Goal: Task Accomplishment & Management: Manage account settings

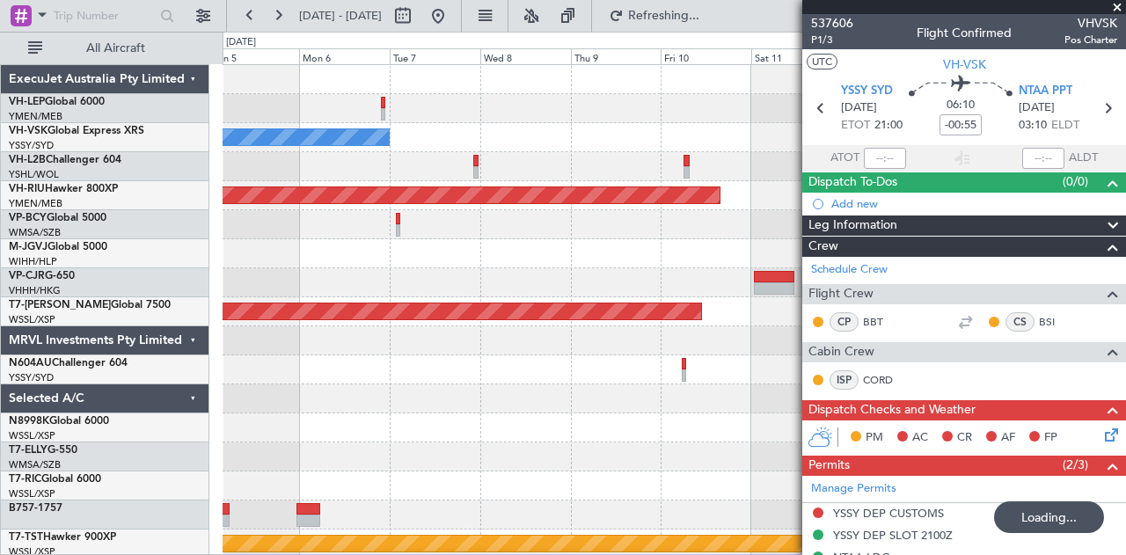
click at [622, 267] on div "No Crew Planned Maint [GEOGRAPHIC_DATA] ([GEOGRAPHIC_DATA]) Planned Maint [GEOG…" at bounding box center [673, 544] width 903 height 958
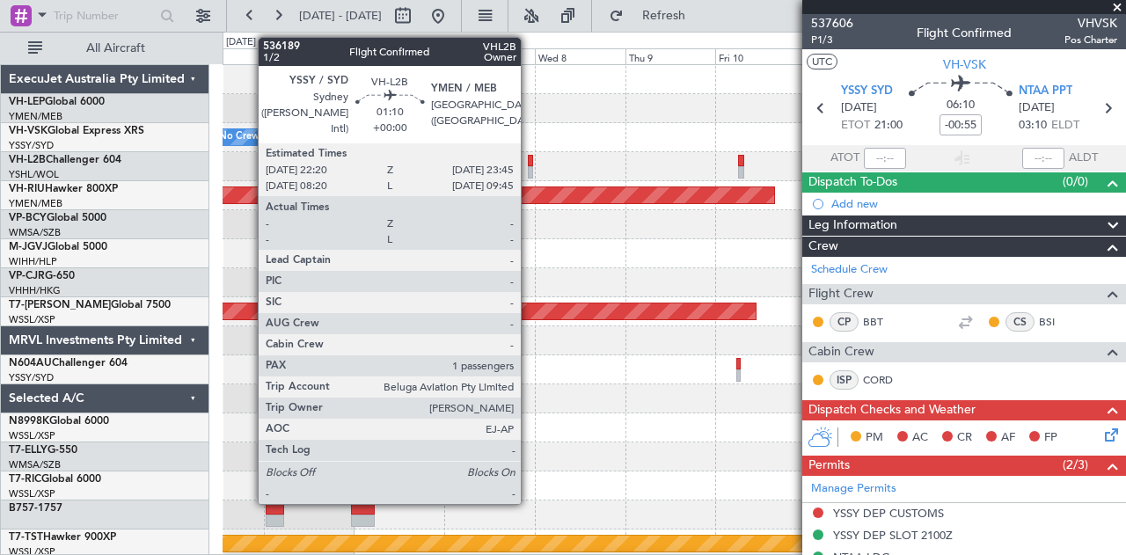
click at [529, 161] on div at bounding box center [531, 161] width 6 height 12
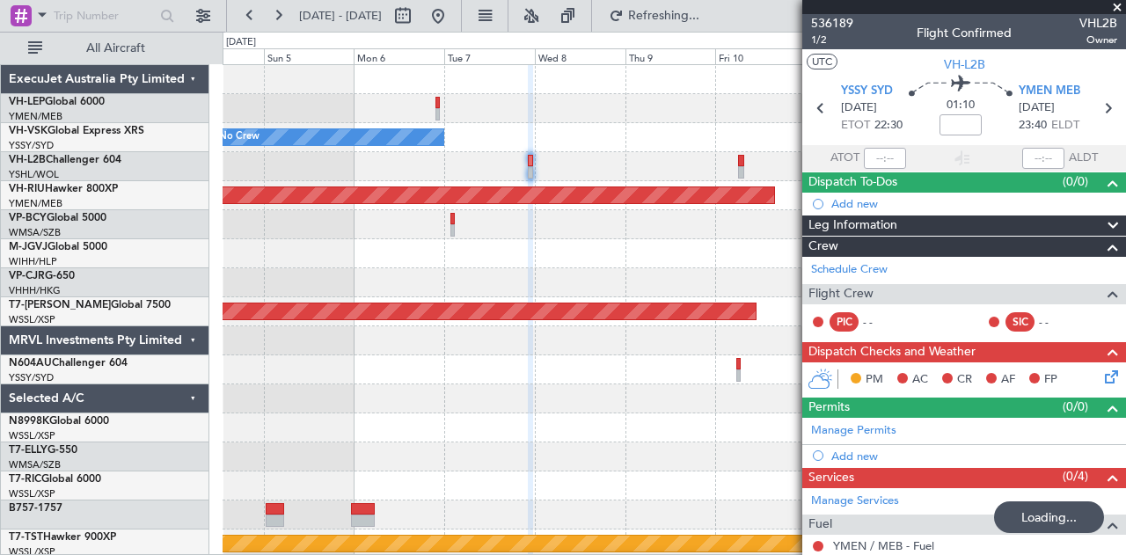
click at [1117, 3] on span at bounding box center [1117, 8] width 18 height 16
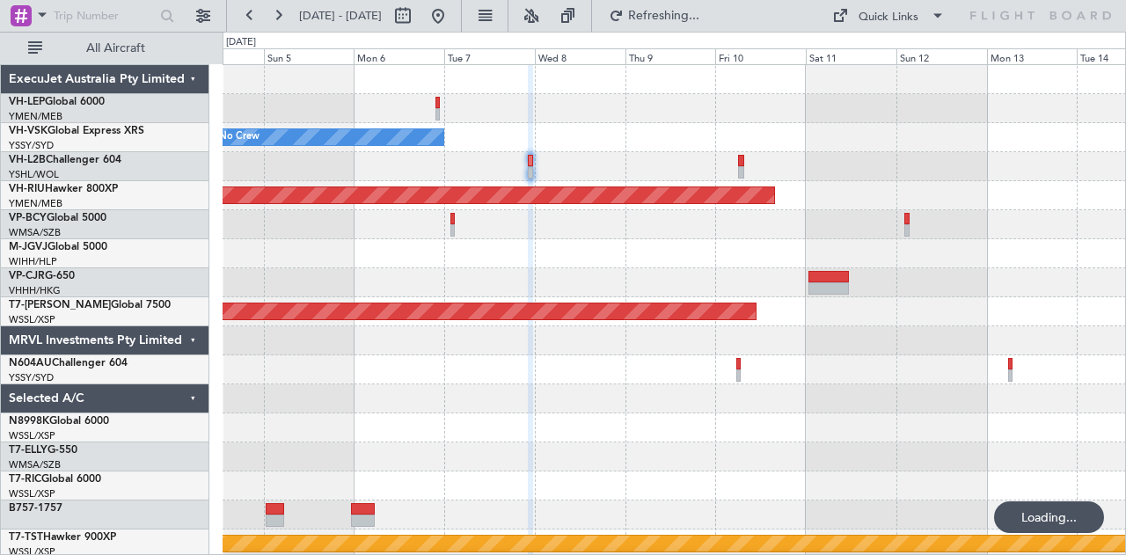
type input "0"
click at [658, 190] on div "No Crew Planned Maint [GEOGRAPHIC_DATA] ([GEOGRAPHIC_DATA]) Planned Maint [GEOG…" at bounding box center [673, 544] width 903 height 958
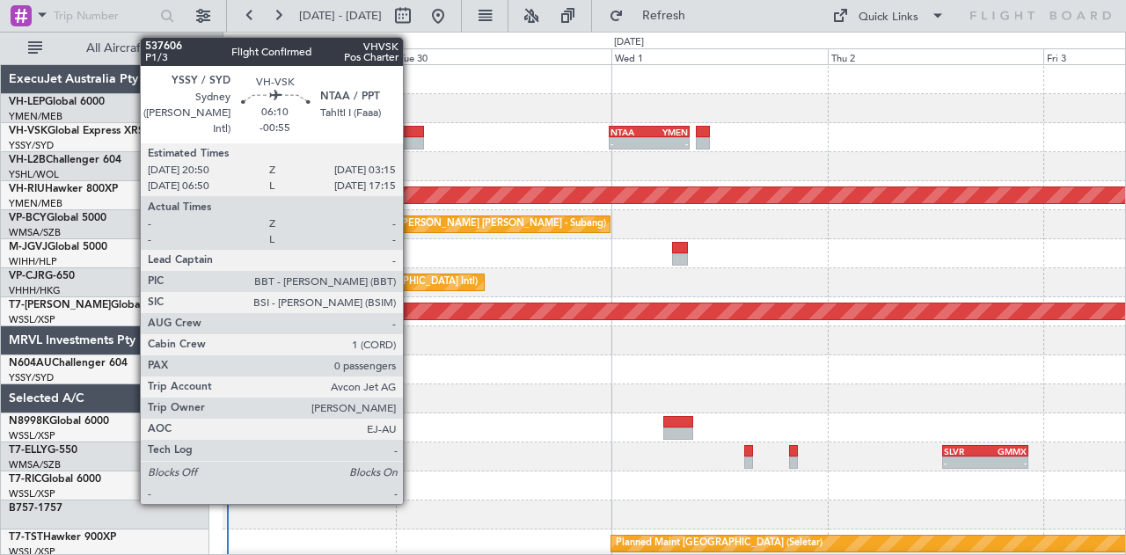
click at [412, 135] on div at bounding box center [395, 132] width 58 height 12
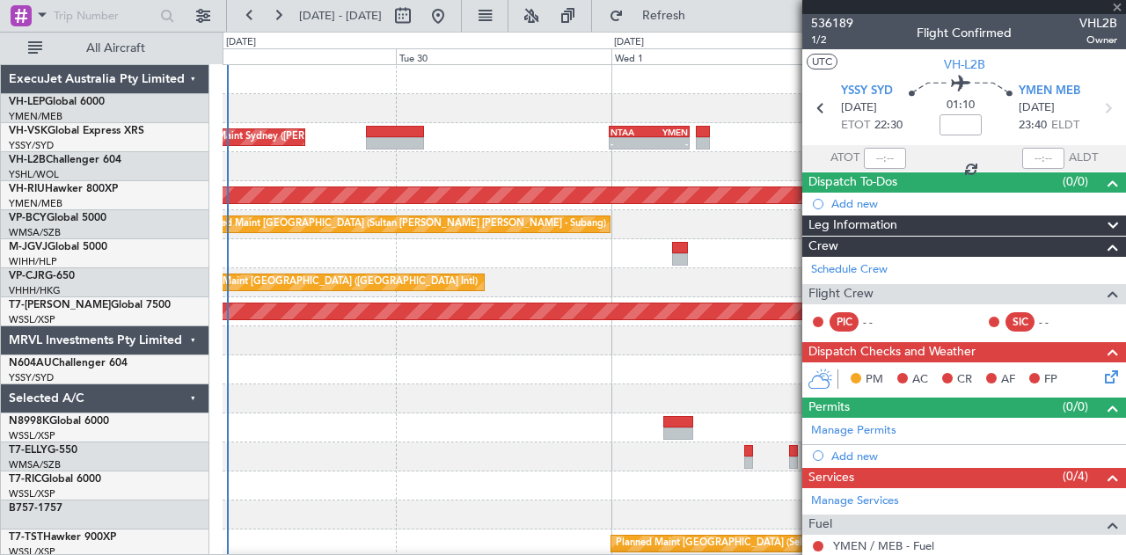
type input "-00:55"
type input "0"
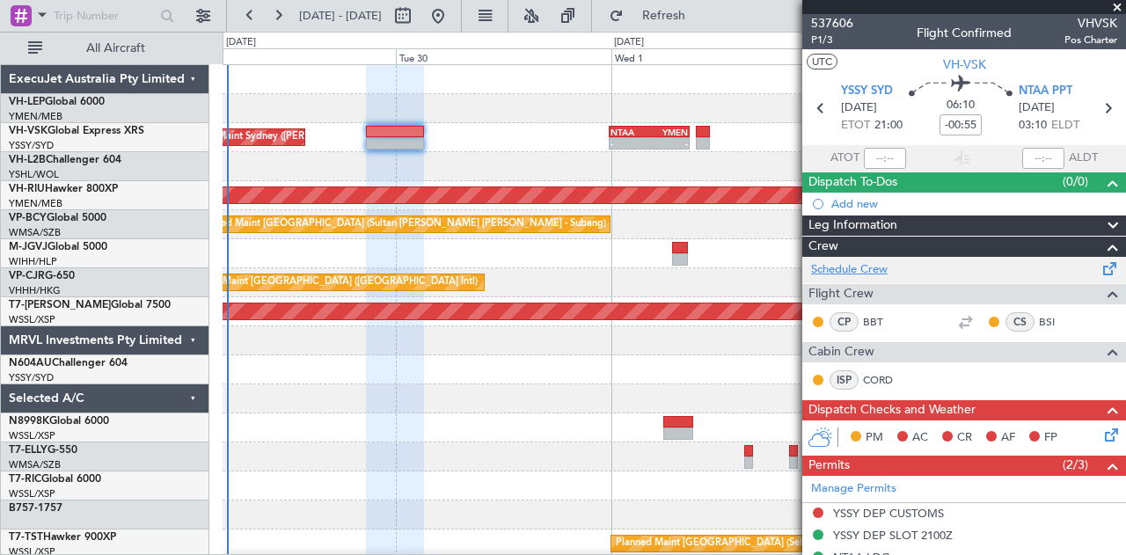
click at [841, 264] on link "Schedule Crew" at bounding box center [849, 270] width 77 height 18
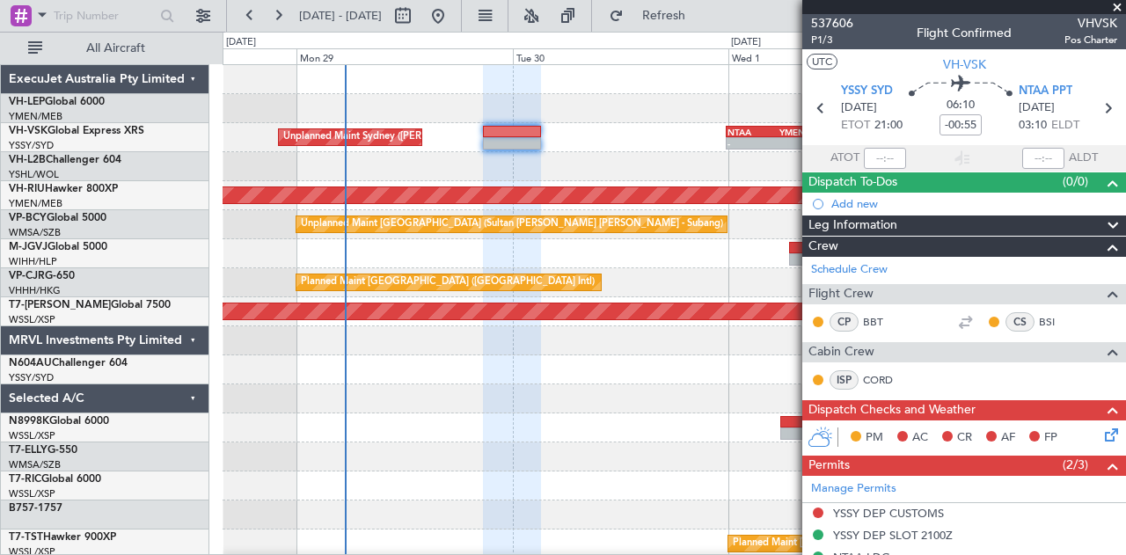
click at [1116, 3] on span at bounding box center [1117, 8] width 18 height 16
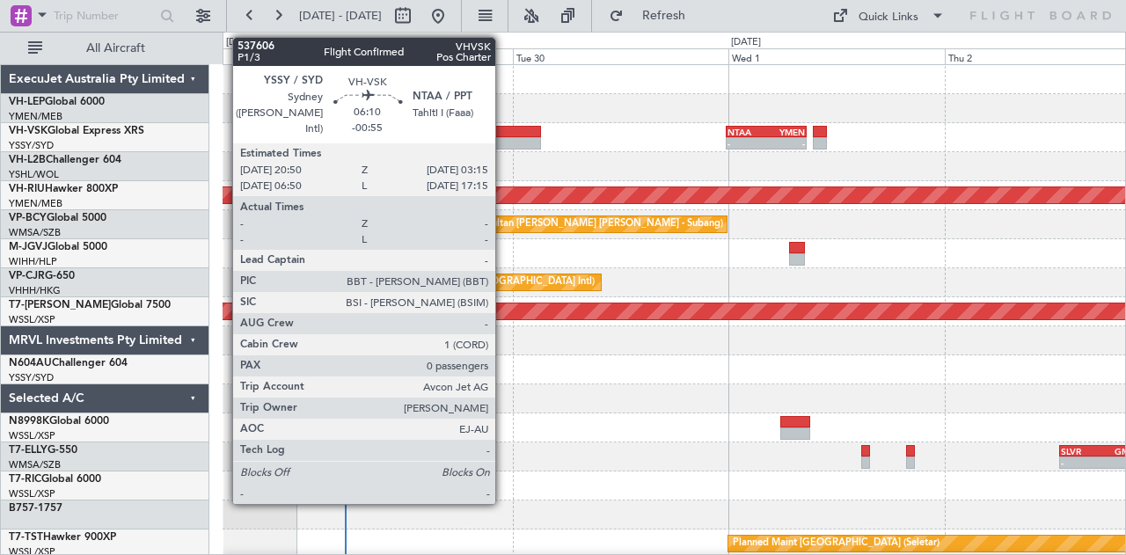
click at [504, 137] on div at bounding box center [512, 143] width 58 height 12
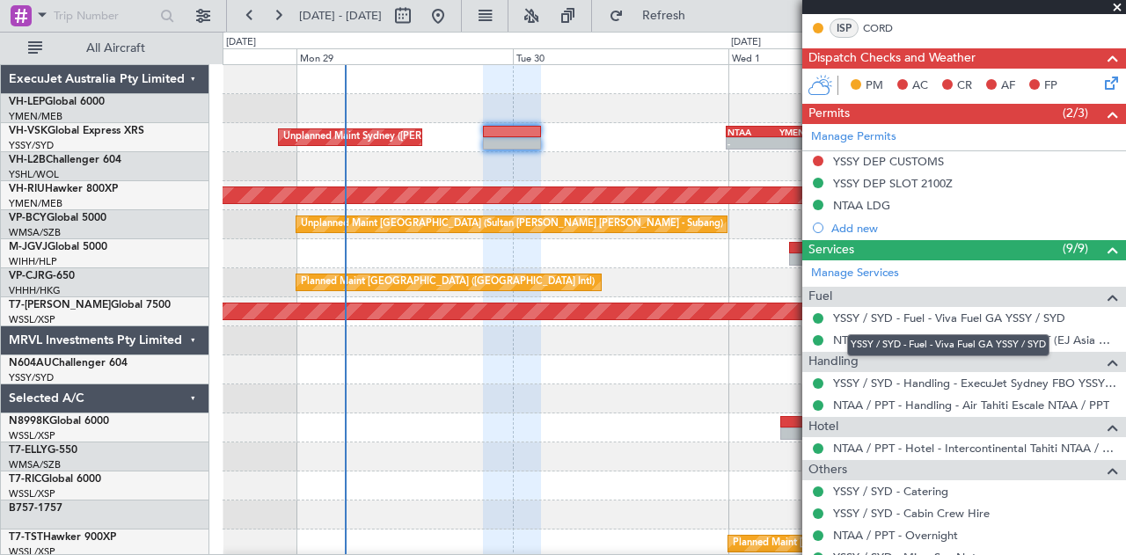
scroll to position [264, 0]
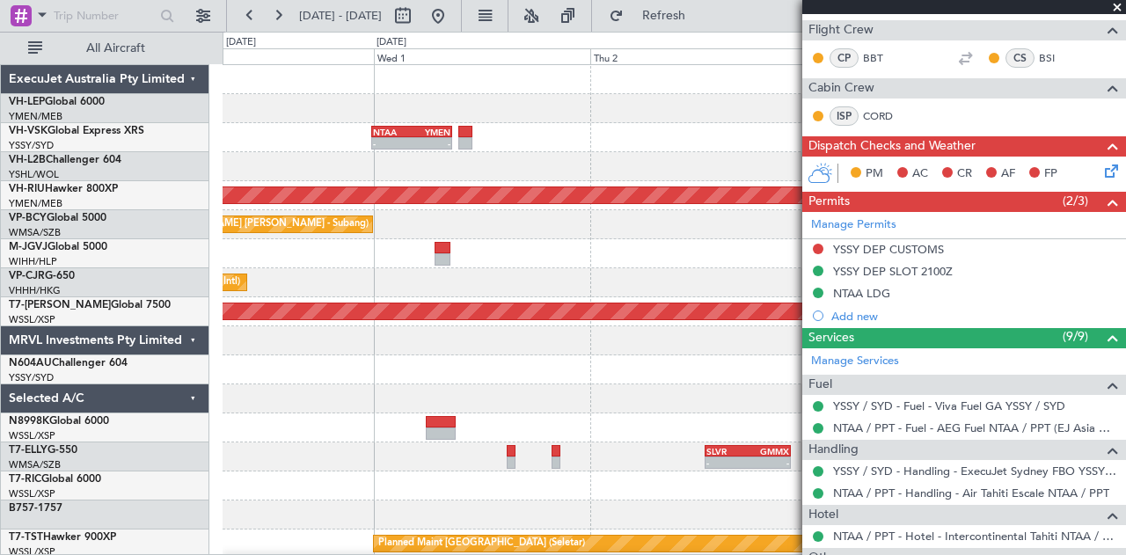
click at [315, 283] on div "Planned Maint [GEOGRAPHIC_DATA] ([GEOGRAPHIC_DATA] Intl) VHHH 12:50 Z NZAA 22:4…" at bounding box center [673, 282] width 903 height 29
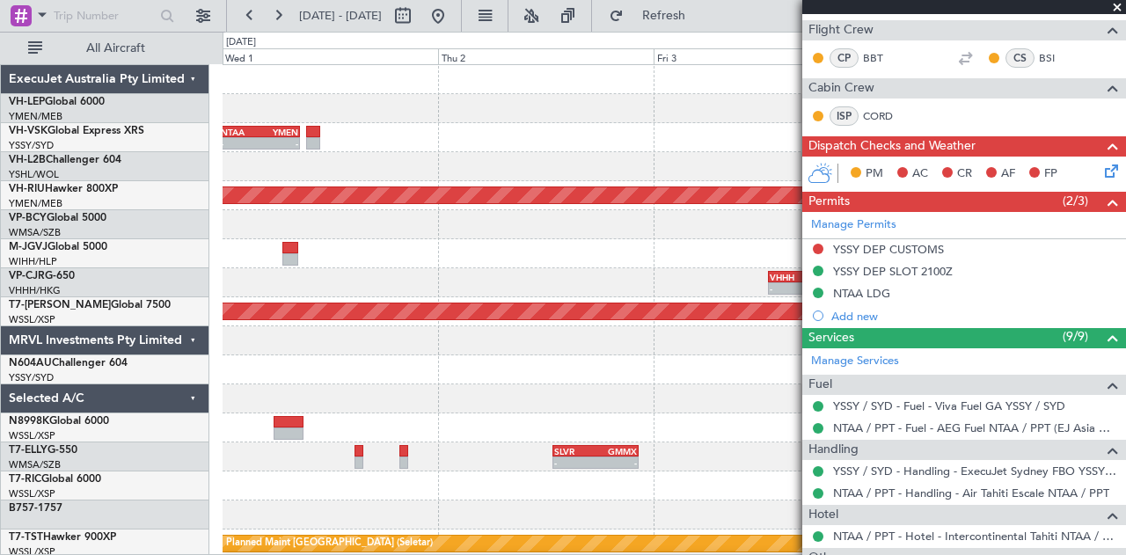
click at [274, 279] on div "VHHH 12:50 Z NZAA 22:45 Z - - Planned Maint [GEOGRAPHIC_DATA] ([GEOGRAPHIC_DATA…" at bounding box center [673, 282] width 903 height 29
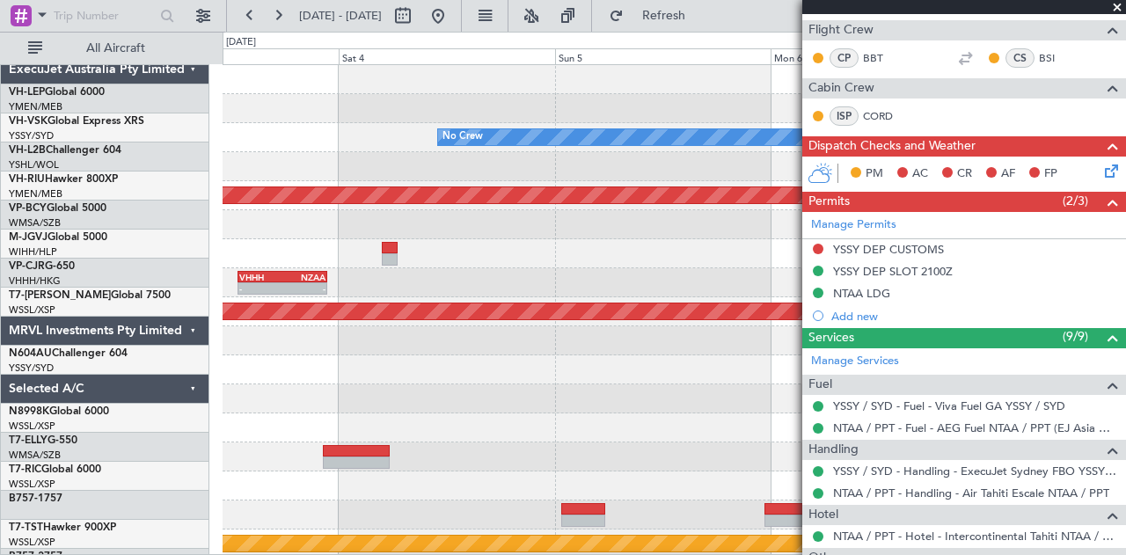
scroll to position [0, 0]
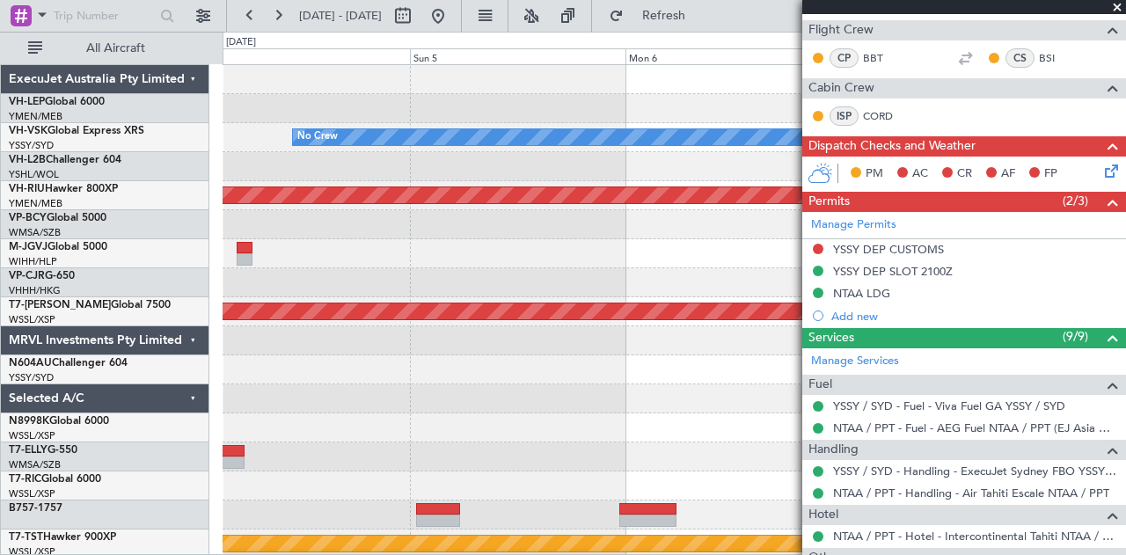
click at [25, 254] on div "No Crew Planned Maint [GEOGRAPHIC_DATA] ([GEOGRAPHIC_DATA]) VHHH 12:50 Z NZAA 2…" at bounding box center [563, 293] width 1126 height 523
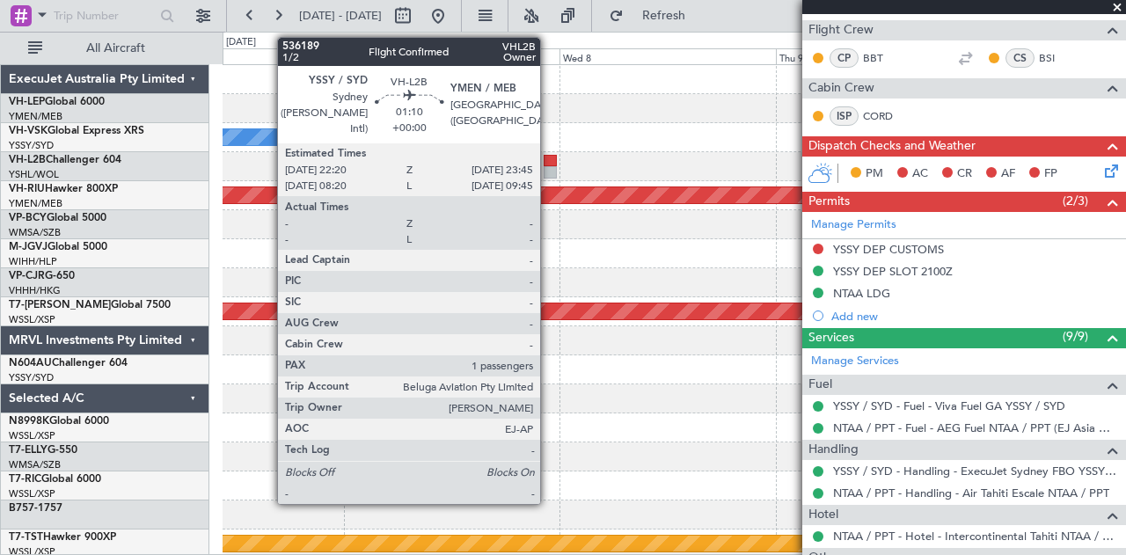
click at [549, 163] on div at bounding box center [549, 161] width 13 height 12
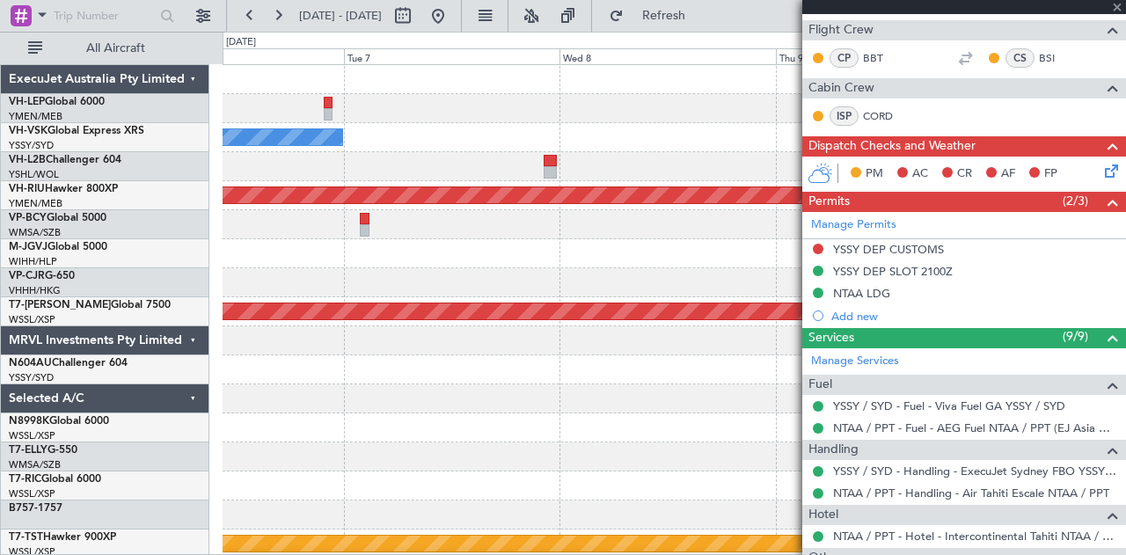
type input "1"
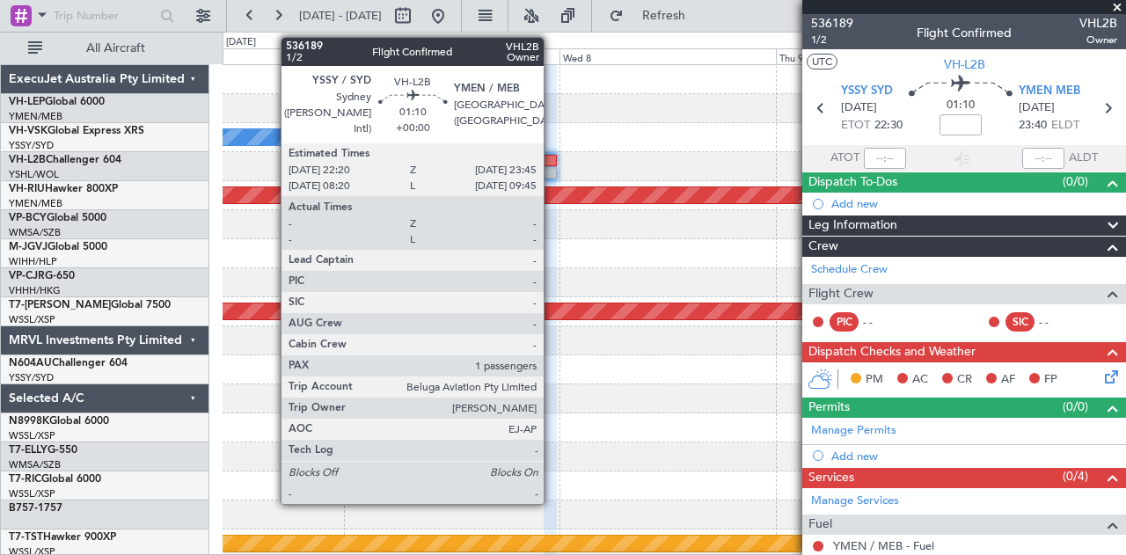
click at [552, 169] on div at bounding box center [549, 172] width 13 height 12
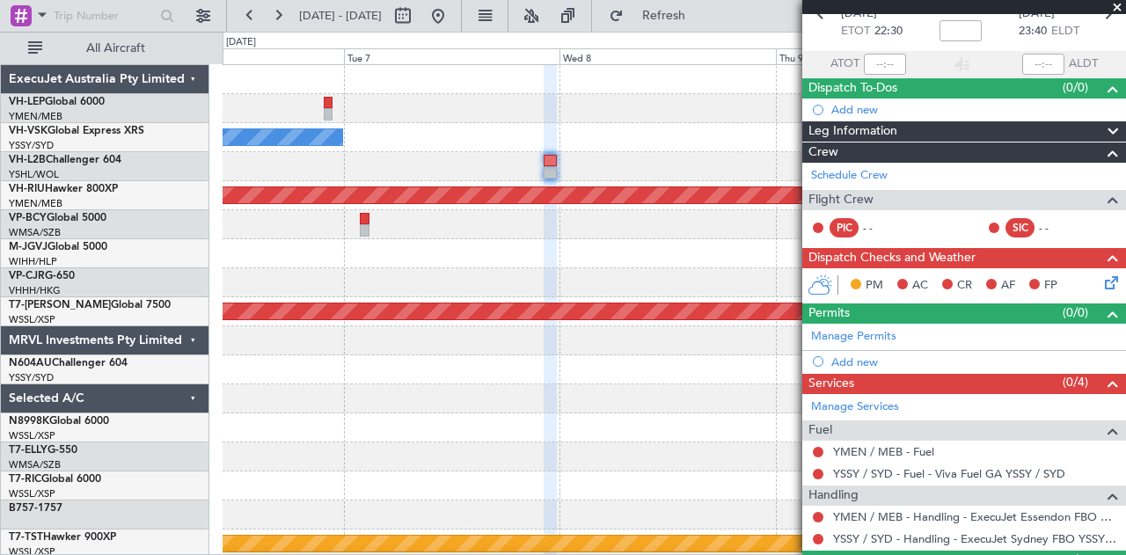
scroll to position [174, 0]
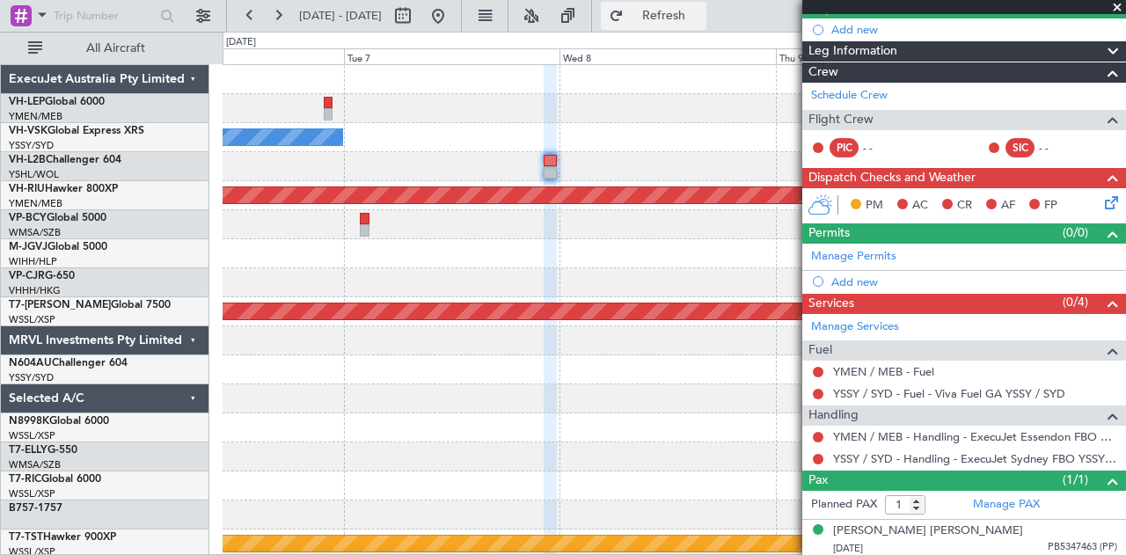
click at [701, 15] on span "Refresh" at bounding box center [664, 16] width 74 height 12
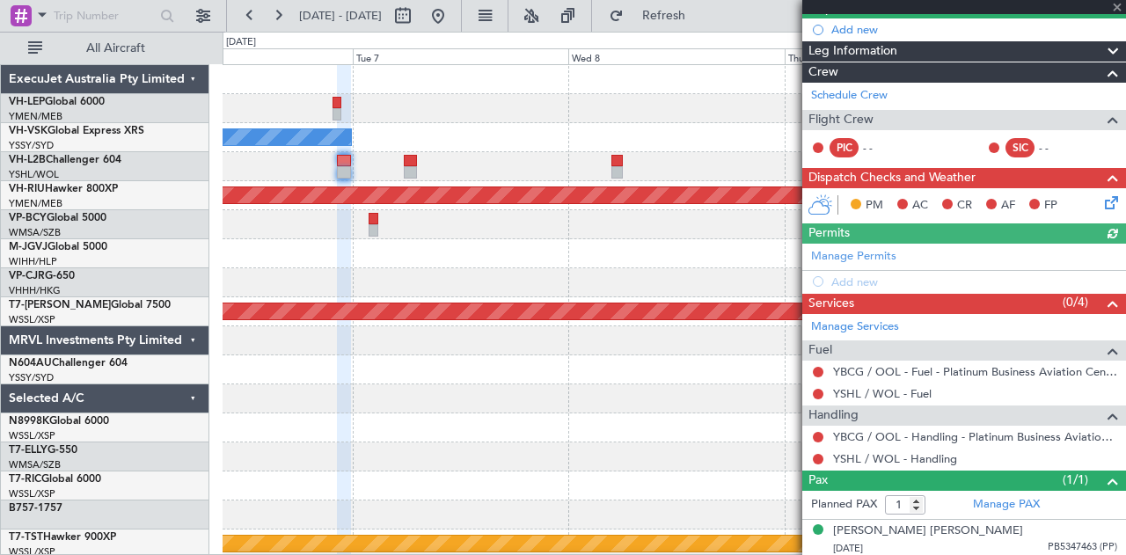
click at [544, 182] on div "No Crew Planned Maint [GEOGRAPHIC_DATA] ([GEOGRAPHIC_DATA]) - - NZAA 00:50 Z VH…" at bounding box center [673, 544] width 903 height 958
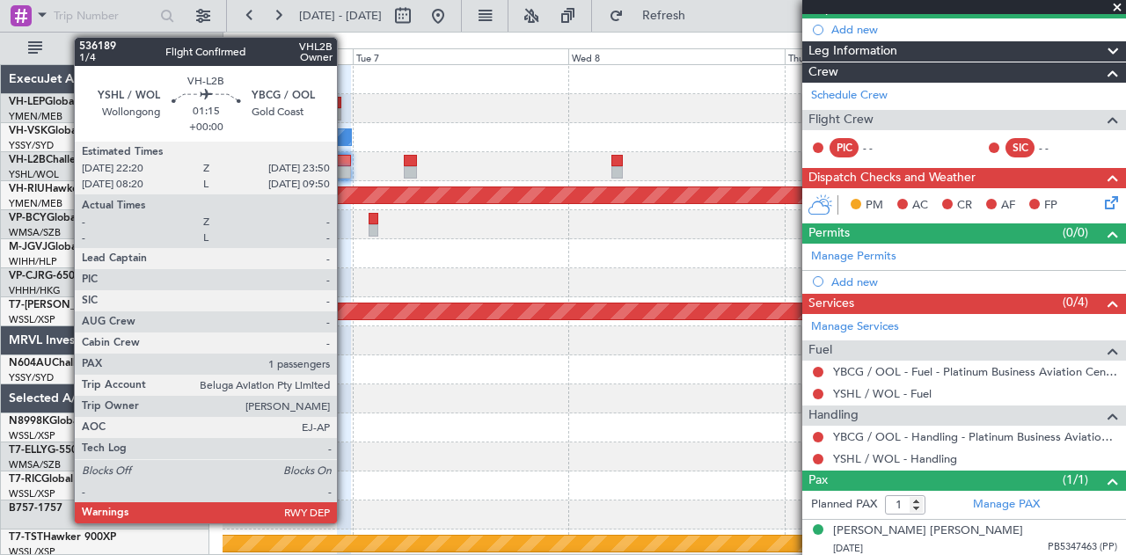
click at [346, 166] on div at bounding box center [344, 172] width 14 height 12
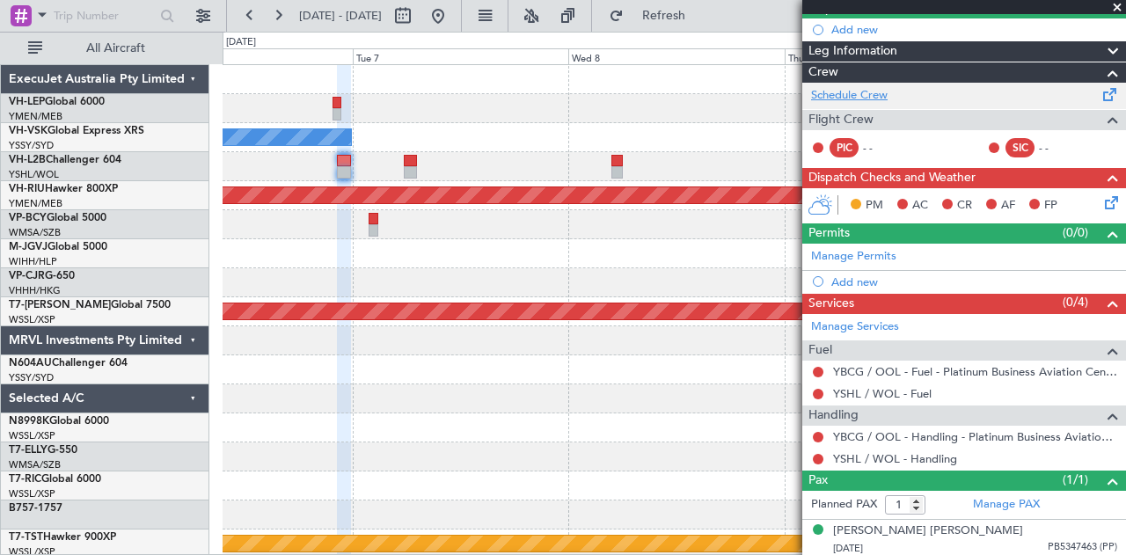
click at [852, 92] on link "Schedule Crew" at bounding box center [849, 96] width 77 height 18
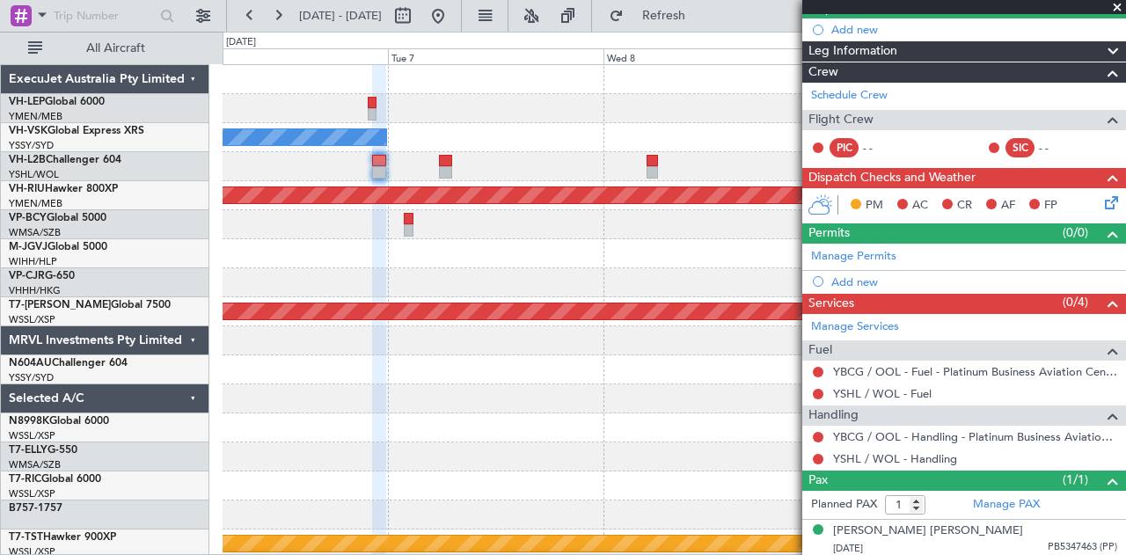
click at [567, 152] on div "No Crew Planned Maint [GEOGRAPHIC_DATA] ([GEOGRAPHIC_DATA]) - - NZAA 00:50 Z VH…" at bounding box center [673, 544] width 903 height 958
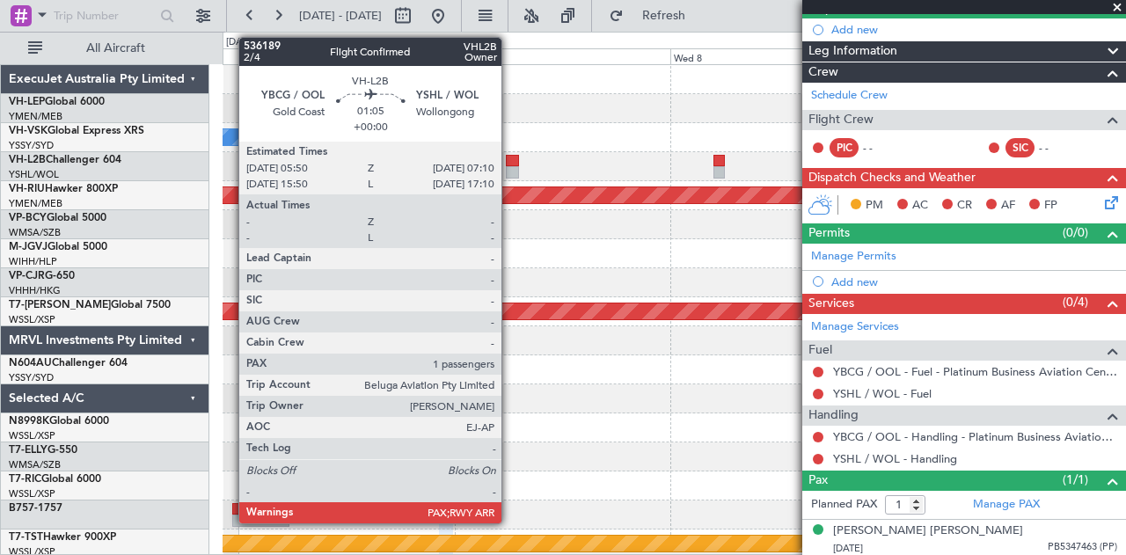
click at [510, 169] on div at bounding box center [512, 172] width 12 height 12
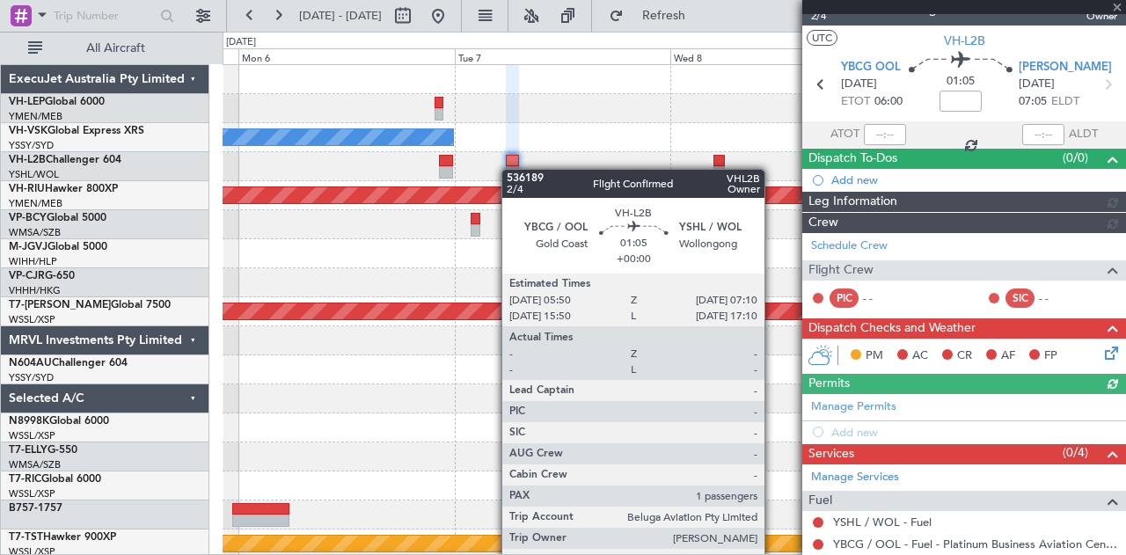
scroll to position [157, 0]
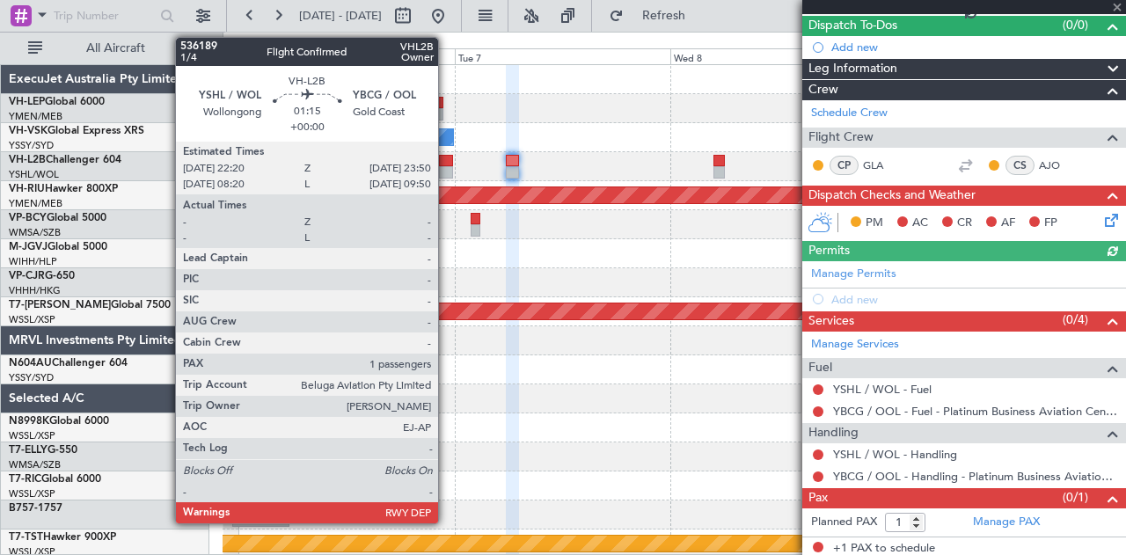
click at [446, 168] on div at bounding box center [446, 172] width 14 height 12
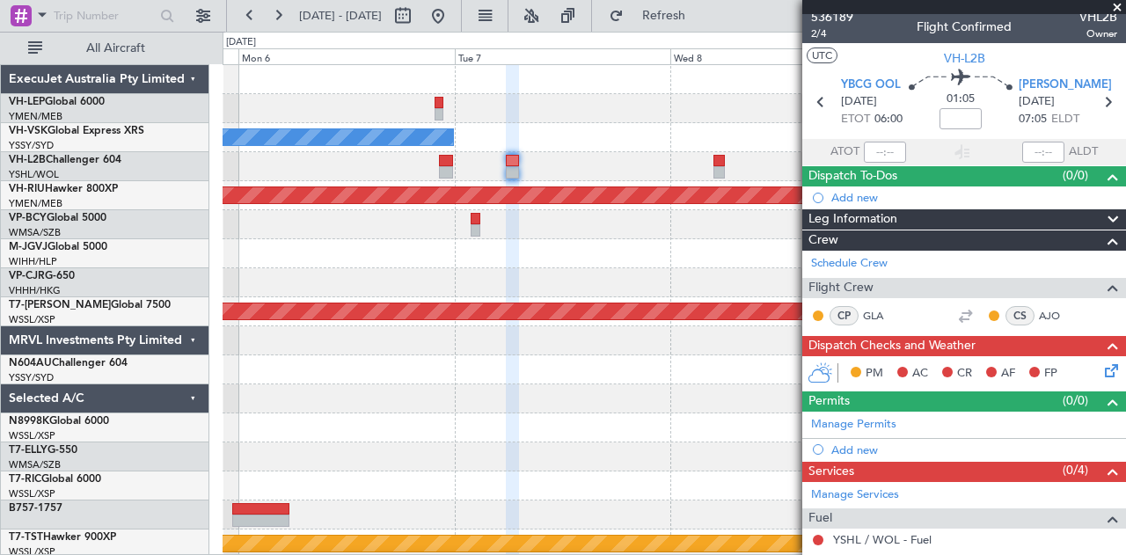
scroll to position [0, 0]
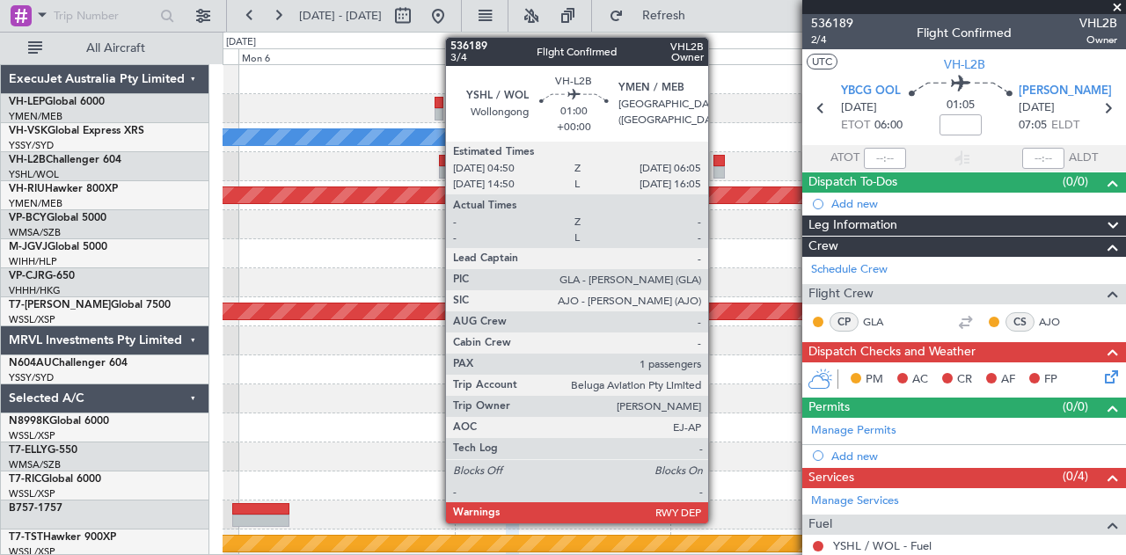
click at [717, 166] on div at bounding box center [718, 172] width 11 height 12
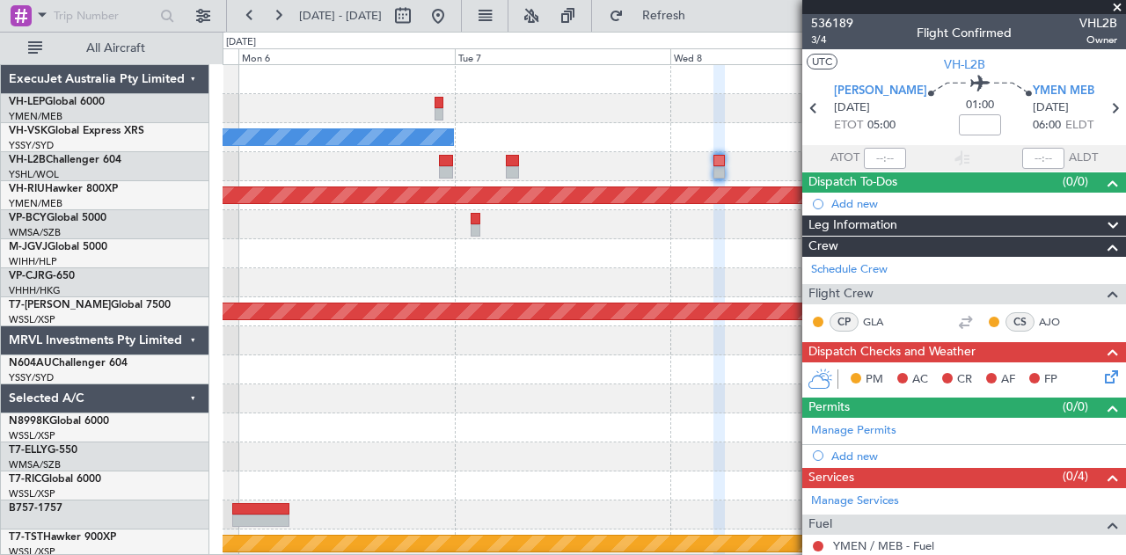
click at [614, 150] on div "No Crew" at bounding box center [673, 137] width 903 height 29
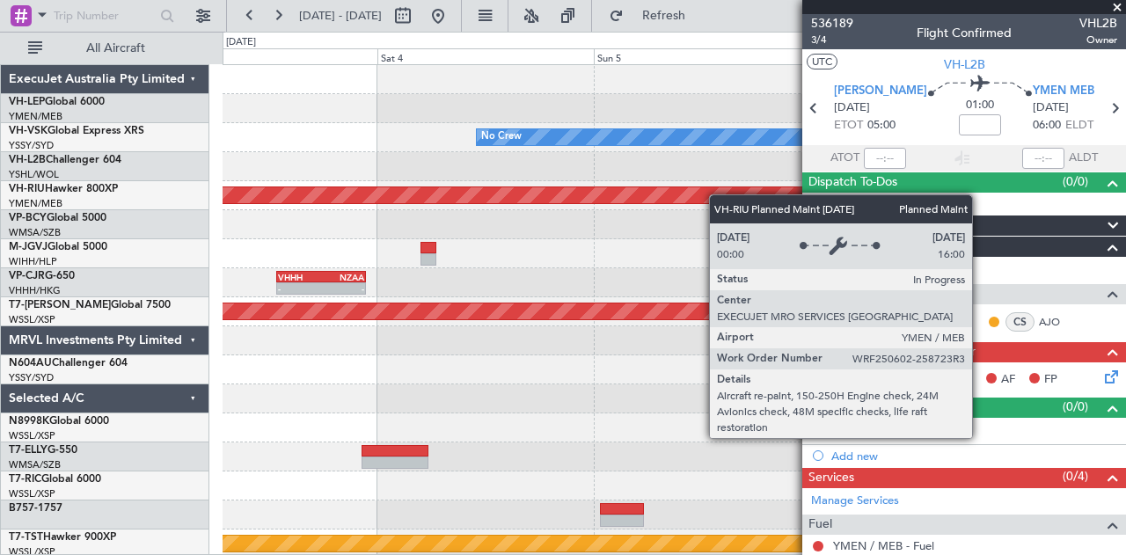
click at [812, 203] on fb-app "[DATE] - [DATE] Refresh Quick Links All Aircraft No Crew Planned Maint [GEOGRAP…" at bounding box center [563, 284] width 1126 height 542
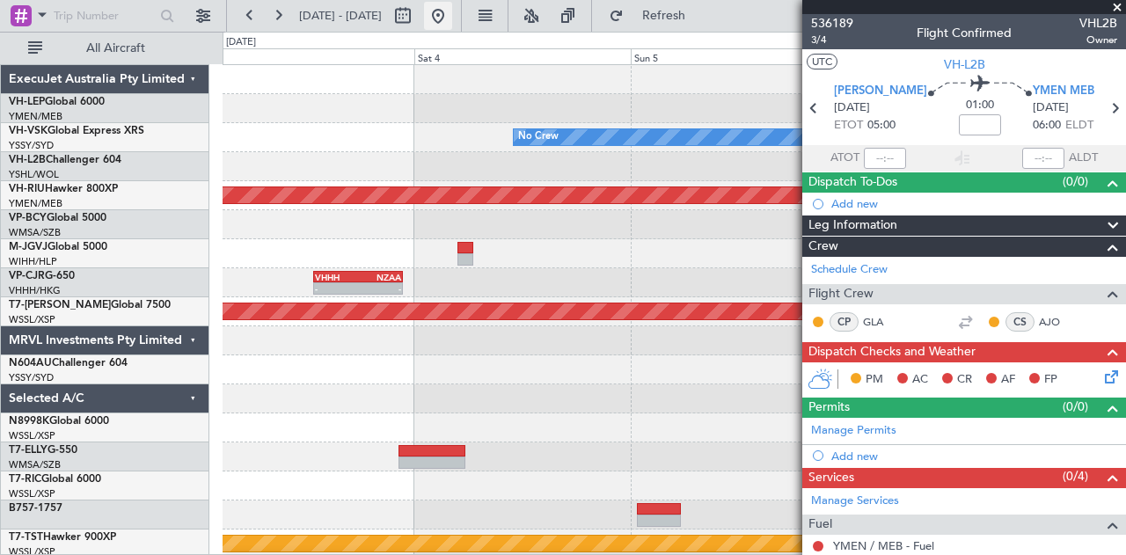
click at [452, 15] on button at bounding box center [438, 16] width 28 height 28
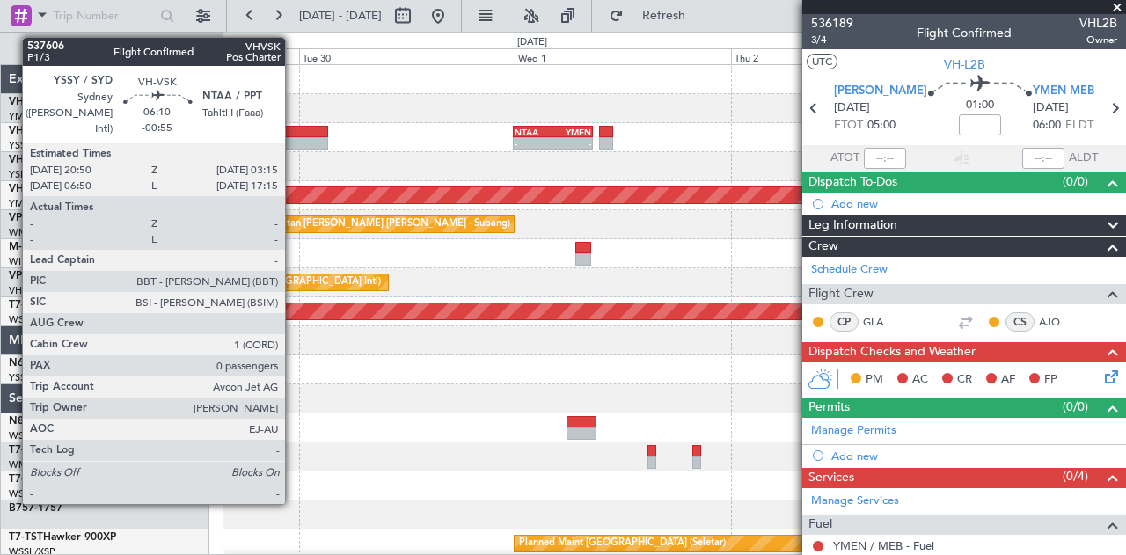
click at [295, 137] on div at bounding box center [298, 143] width 58 height 12
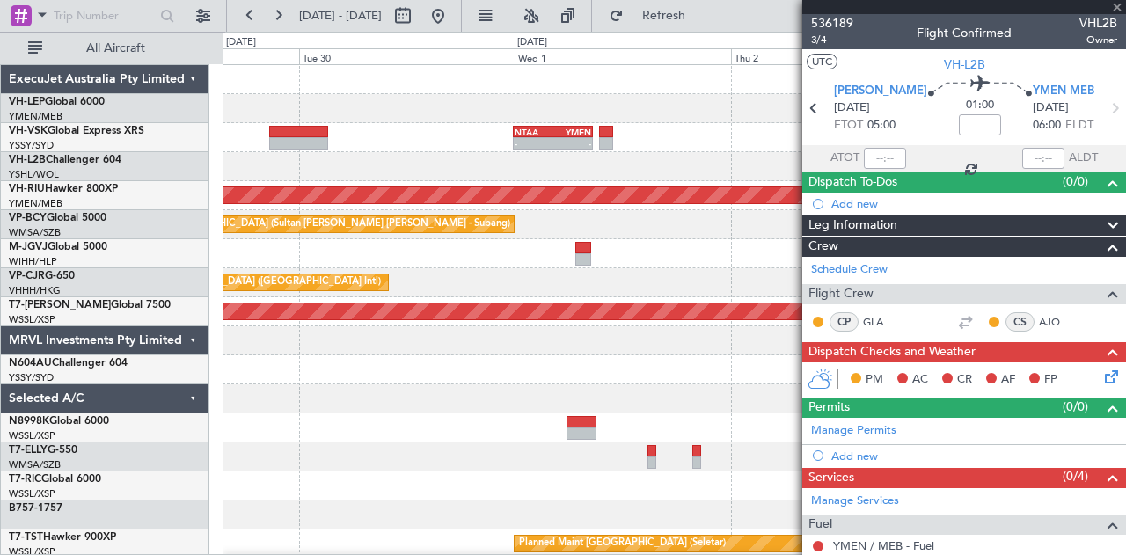
type input "-00:55"
type input "0"
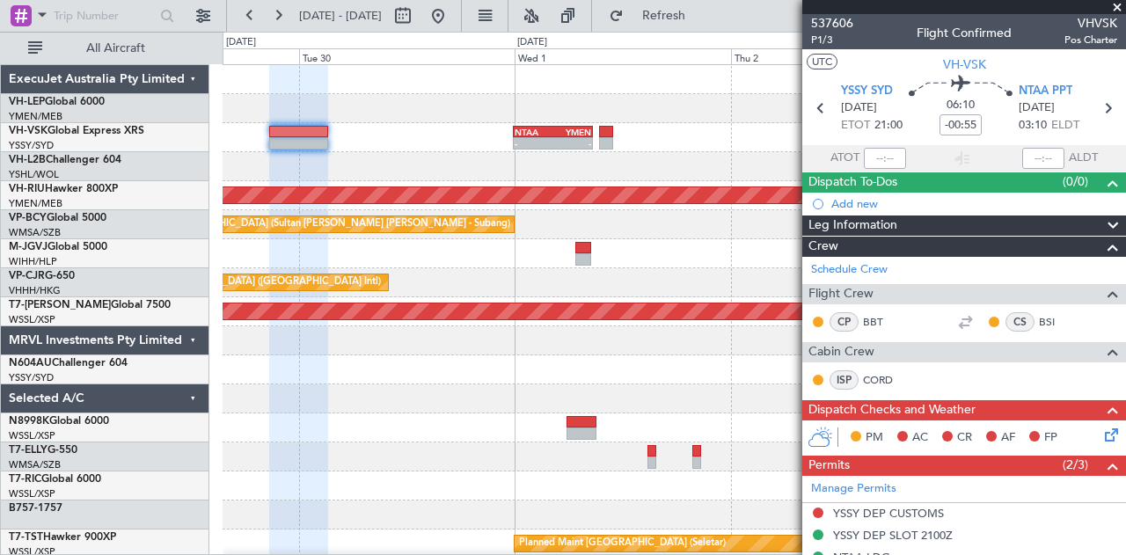
click at [397, 145] on div "- - NTAA 23:50 Z YMEN 08:45 Z Unplanned Maint Sydney ([PERSON_NAME] Intl) No Cr…" at bounding box center [673, 137] width 903 height 29
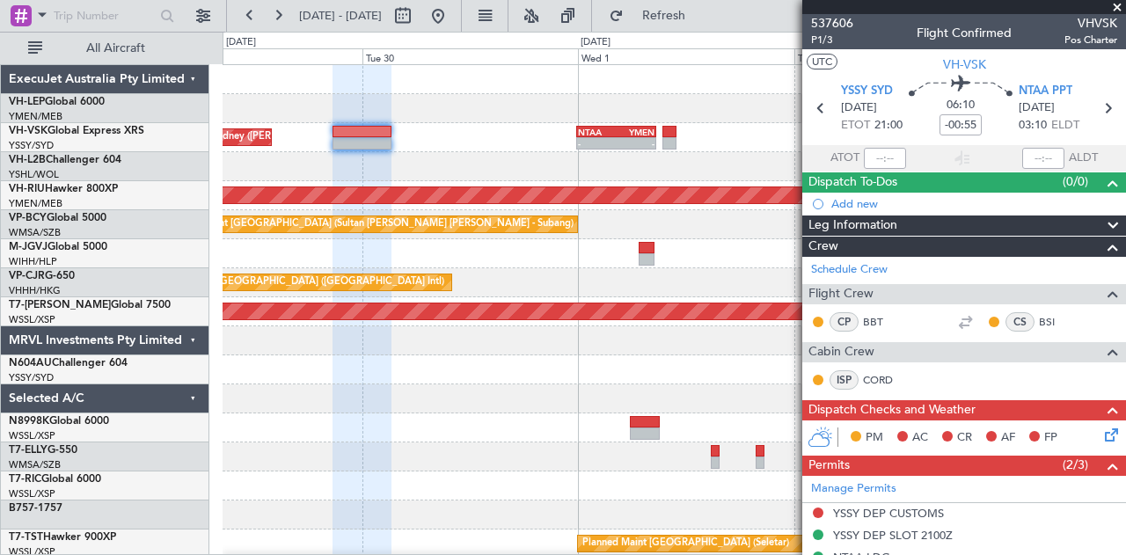
click at [433, 149] on div "- - NTAA 23:50 Z YMEN 08:45 Z Unplanned Maint Sydney ([PERSON_NAME] Intl) No Cr…" at bounding box center [673, 137] width 903 height 29
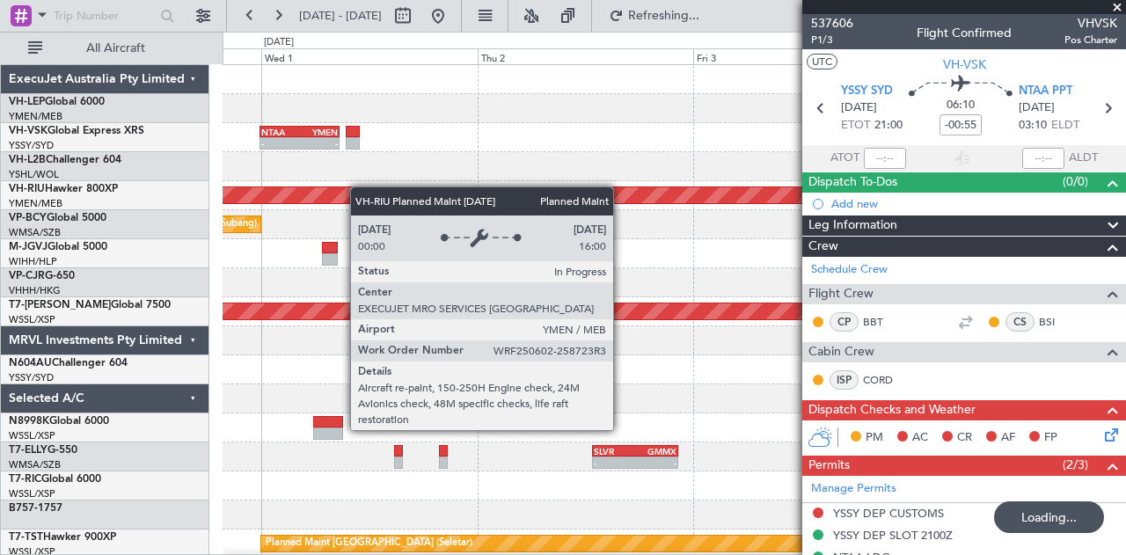
click at [213, 200] on div "- - NTAA 23:50 Z YMEN 08:45 Z No Crew Planned Maint [GEOGRAPHIC_DATA] ([GEOGRAP…" at bounding box center [563, 293] width 1126 height 523
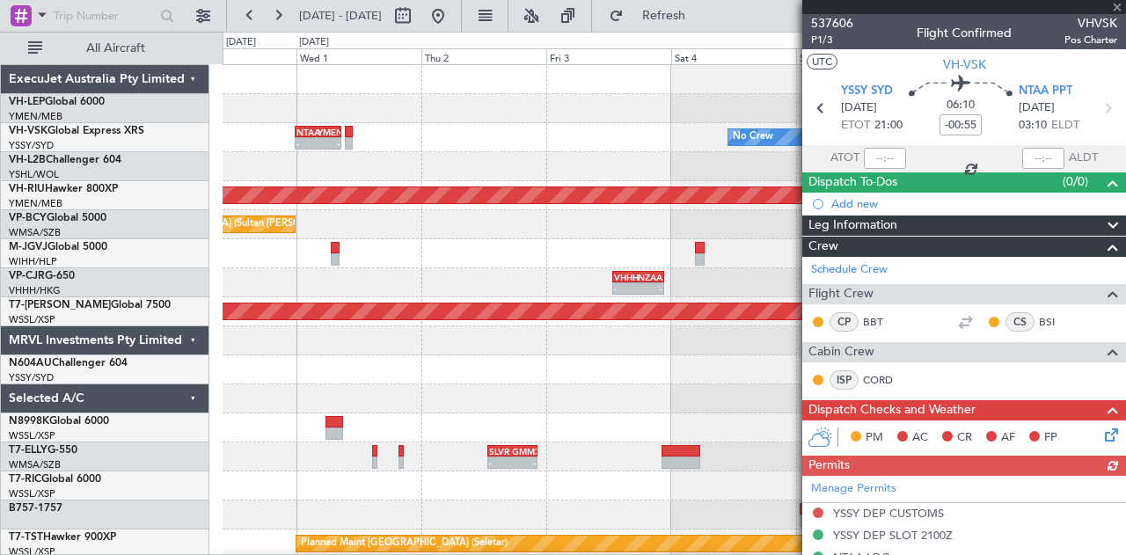
click at [144, 161] on div "No Crew - - NTAA 23:50 Z YMEN 08:45 Z Unplanned Maint Sydney ([PERSON_NAME] Int…" at bounding box center [563, 293] width 1126 height 523
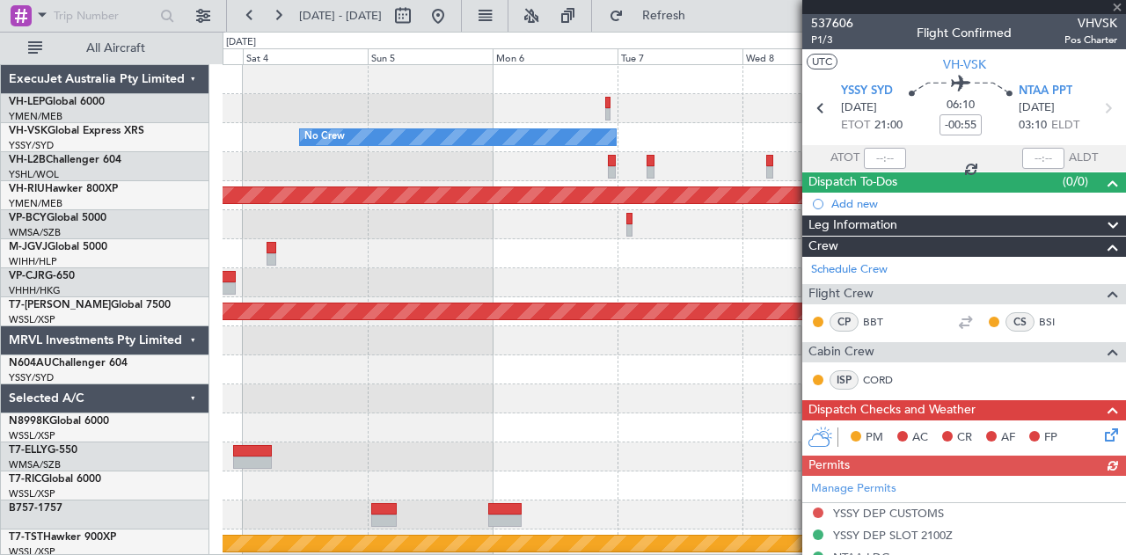
click at [394, 157] on div "No Crew Planned Maint [GEOGRAPHIC_DATA] ([GEOGRAPHIC_DATA]) Planned Maint [GEOG…" at bounding box center [673, 544] width 903 height 958
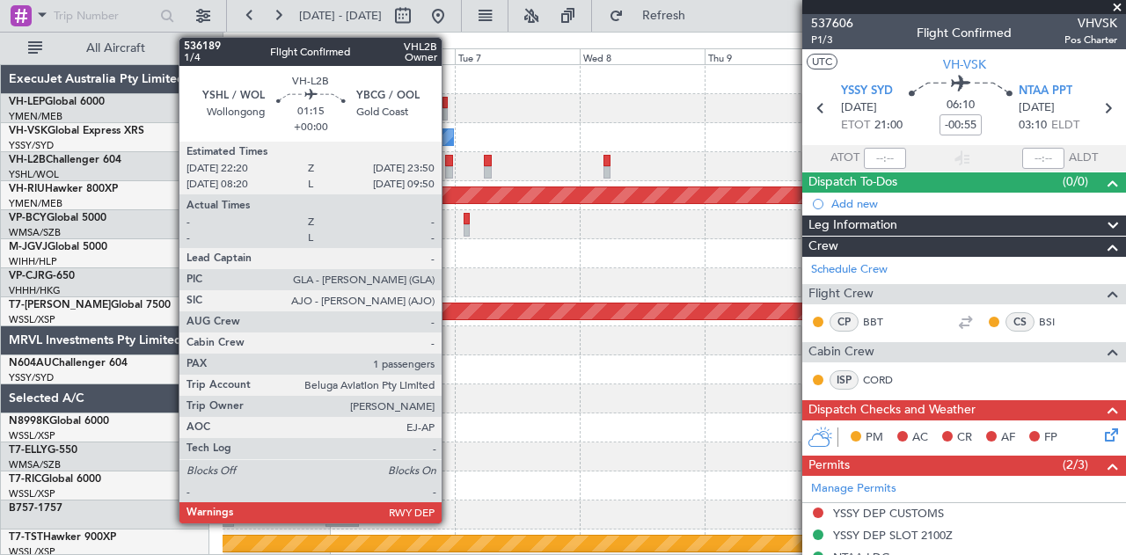
click at [450, 167] on div at bounding box center [449, 172] width 8 height 12
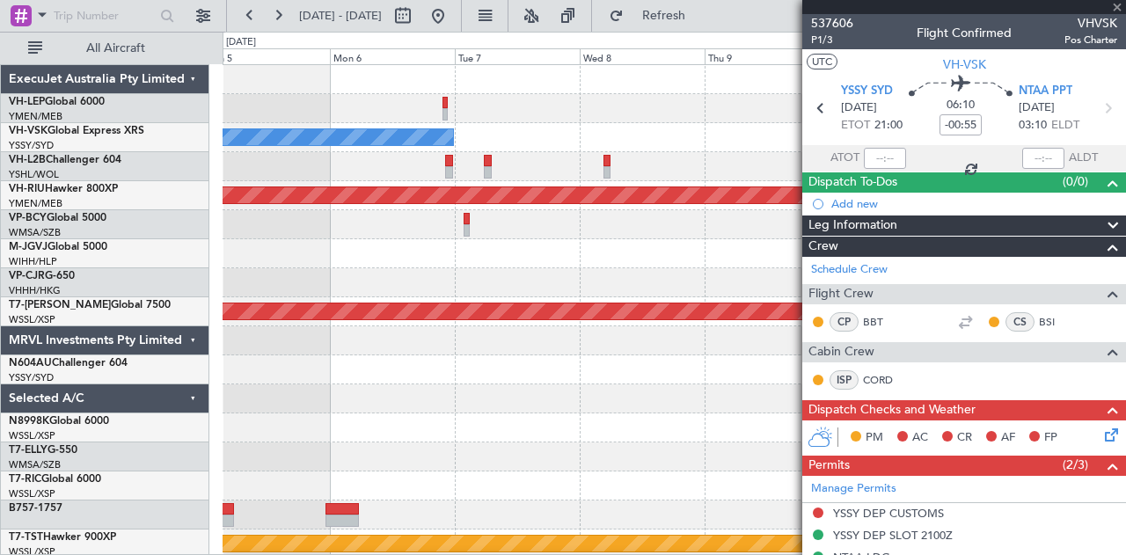
type input "1"
